Goal: Transaction & Acquisition: Purchase product/service

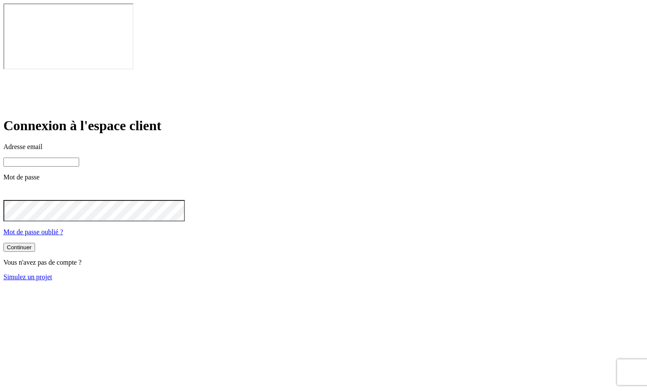
click at [79, 158] on input at bounding box center [41, 162] width 76 height 9
type input "[PERSON_NAME][DOMAIN_NAME][EMAIL_ADDRESS][DOMAIN_NAME]"
click at [299, 206] on form "Connexion à l'espace client Adresse email [PERSON_NAME][DOMAIN_NAME][EMAIL_ADDR…" at bounding box center [323, 200] width 641 height 164
click at [35, 243] on button "Continuer" at bounding box center [19, 247] width 32 height 9
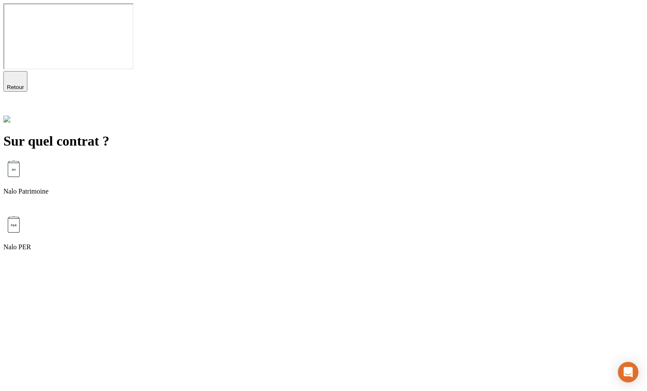
click at [300, 158] on div "Nalo Patrimoine" at bounding box center [323, 186] width 641 height 56
click at [257, 214] on div "Études Margaux & Johannax" at bounding box center [323, 232] width 641 height 37
click at [79, 173] on input "text" at bounding box center [41, 177] width 76 height 9
type input "100"
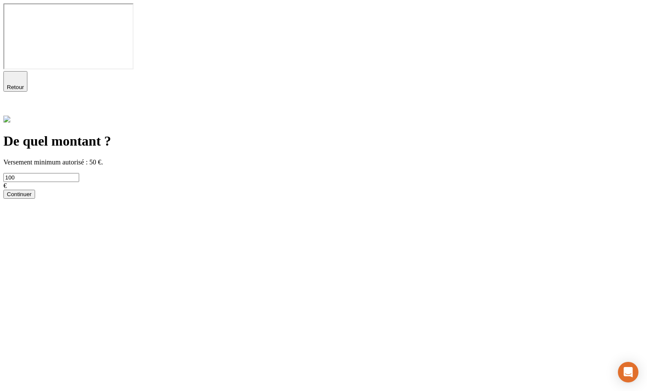
click at [35, 190] on button "Continuer" at bounding box center [19, 194] width 32 height 9
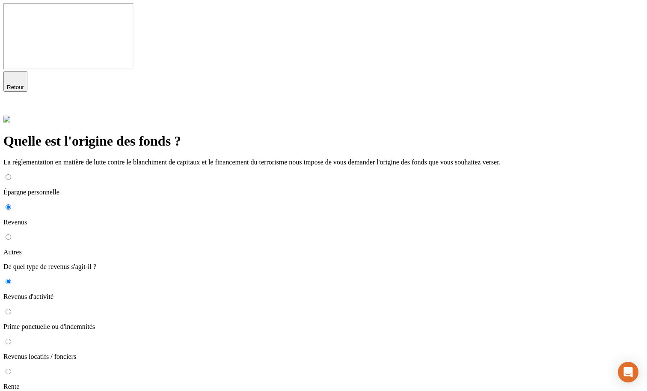
click at [199, 248] on p "Autres" at bounding box center [323, 252] width 641 height 8
click at [11, 234] on input "Autres" at bounding box center [9, 237] width 6 height 6
radio input "true"
click at [21, 277] on button "button" at bounding box center [11, 287] width 17 height 20
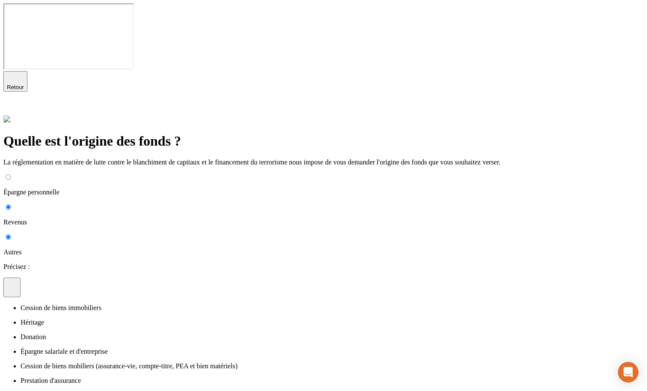
click at [203, 304] on p "Cession de biens immobiliers" at bounding box center [333, 308] width 624 height 8
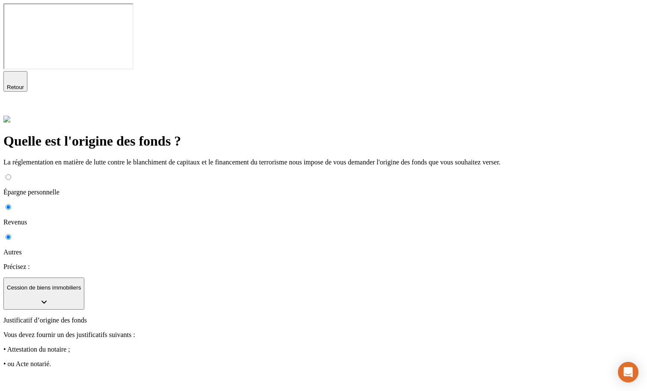
drag, startPoint x: 227, startPoint y: 282, endPoint x: 341, endPoint y: 297, distance: 115.7
click at [344, 375] on div "Rappel: Tout acte notarié doit être daté , signé et comporter votre nom et le m…" at bounding box center [323, 388] width 641 height 27
click at [311, 391] on span "de l’opération à votre bénéfice." at bounding box center [268, 397] width 85 height 7
click at [81, 284] on p "Cession de biens immobiliers" at bounding box center [44, 287] width 74 height 6
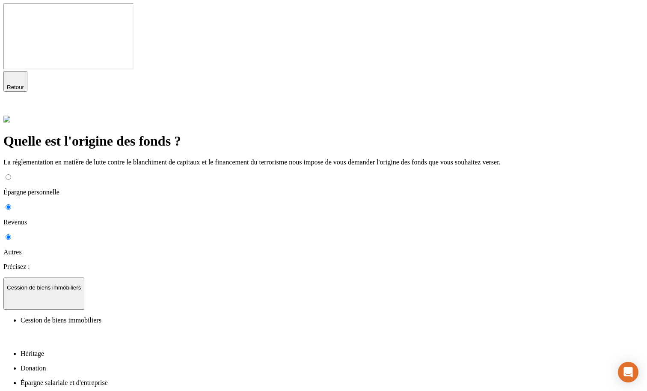
click at [248, 350] on li "Héritage" at bounding box center [333, 354] width 624 height 8
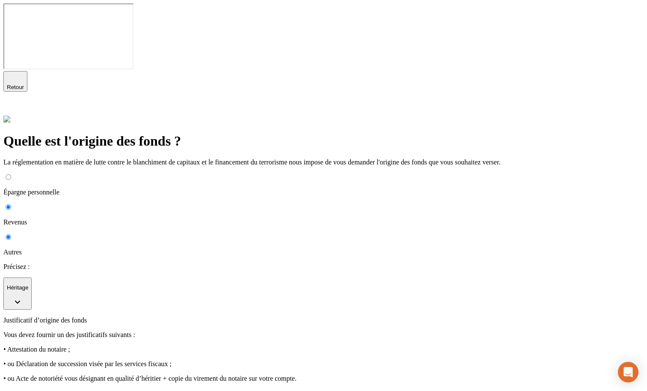
click at [32, 277] on button "Héritage" at bounding box center [17, 293] width 28 height 32
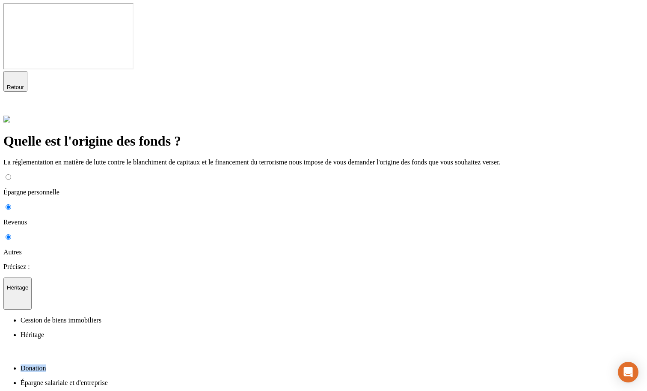
drag, startPoint x: 248, startPoint y: 235, endPoint x: 248, endPoint y: 245, distance: 10.7
click at [248, 364] on li "Donation" at bounding box center [333, 368] width 624 height 8
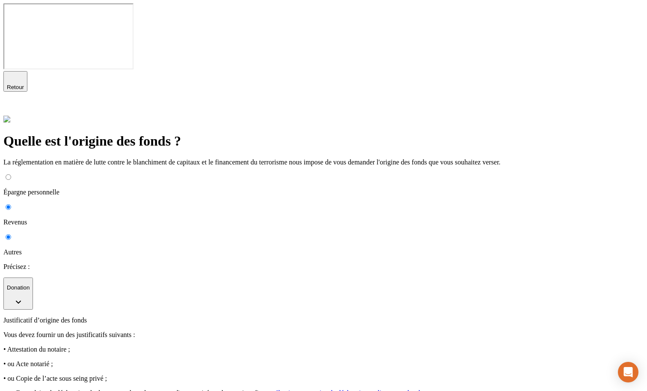
click at [33, 277] on button "Donation" at bounding box center [18, 293] width 30 height 32
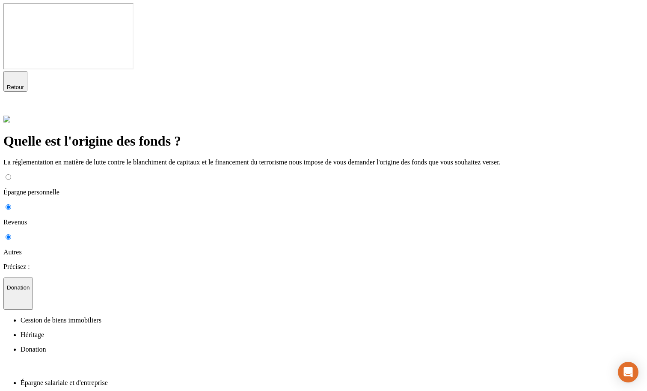
click at [226, 379] on p "Épargne salariale et d'entreprise" at bounding box center [333, 383] width 624 height 8
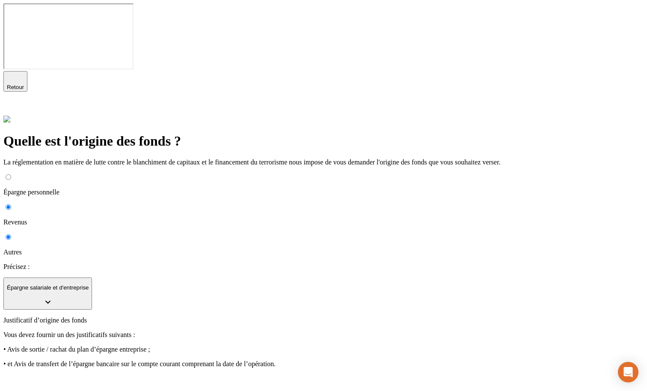
click at [92, 277] on button "Épargne salariale et d'entreprise" at bounding box center [47, 293] width 89 height 32
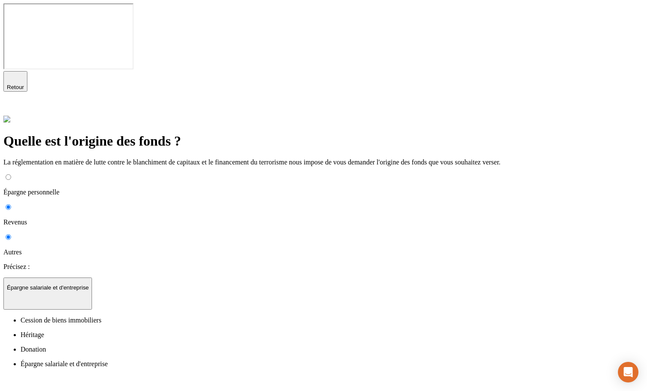
click at [220, 391] on li "Cession de biens mobiliers (assurance-vie, compte-titre, PEA et bien matériels)" at bounding box center [333, 398] width 624 height 8
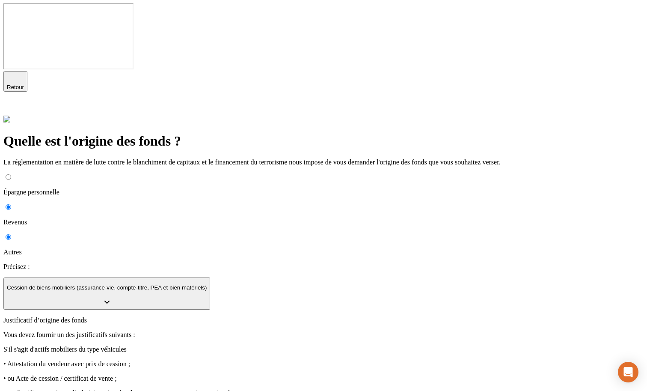
click at [207, 284] on p "Cession de biens mobiliers (assurance-vie, compte-titre, PEA et bien matériels)" at bounding box center [107, 287] width 200 height 6
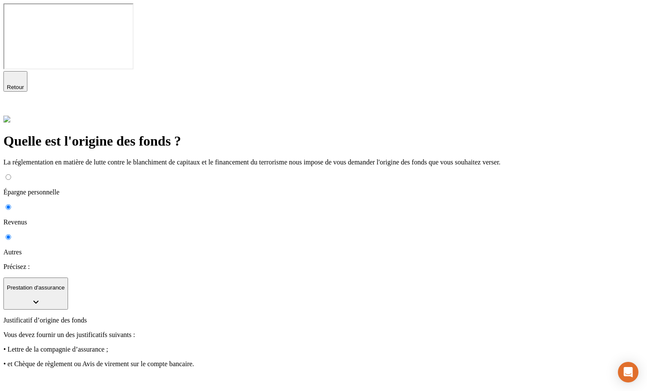
click at [68, 277] on button "Prestation d'assurance" at bounding box center [35, 293] width 65 height 32
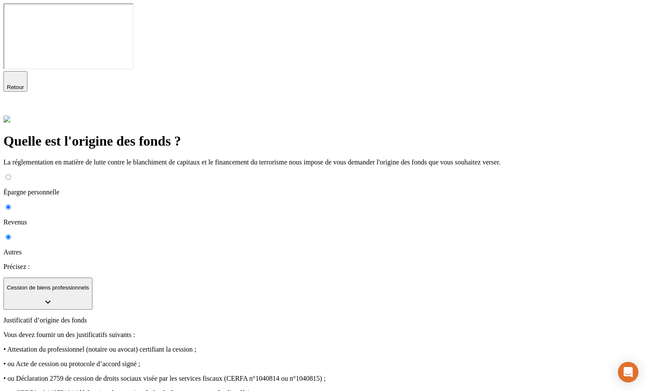
click at [192, 218] on p "Revenus" at bounding box center [323, 222] width 641 height 8
click at [11, 204] on input "Revenus" at bounding box center [9, 207] width 6 height 6
radio input "true"
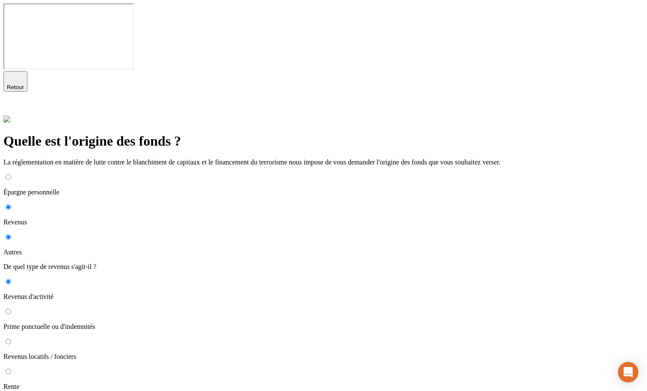
click at [196, 188] on p "Épargne personnelle" at bounding box center [323, 192] width 641 height 8
click at [11, 174] on input "Épargne personnelle" at bounding box center [9, 177] width 6 height 6
radio input "true"
